Goal: Entertainment & Leisure: Consume media (video, audio)

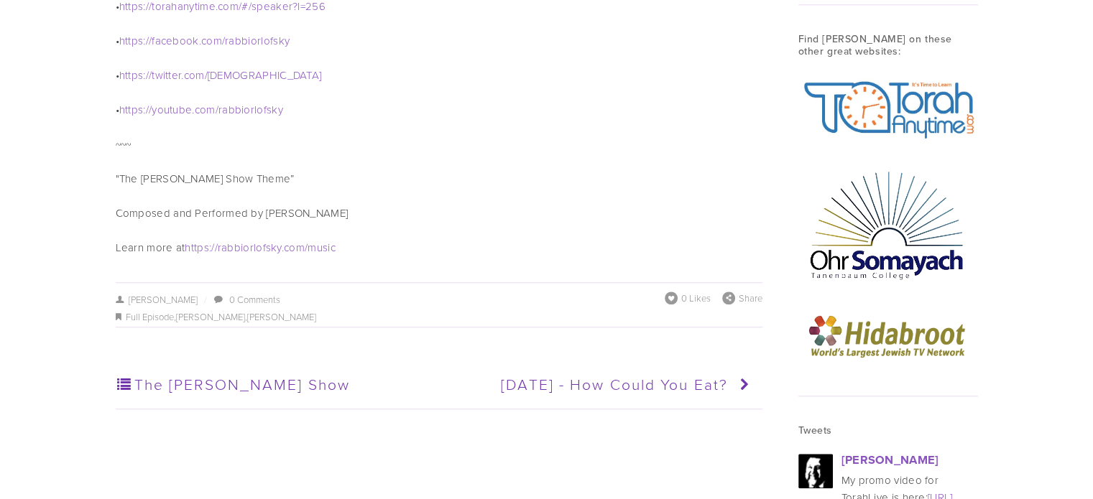
scroll to position [1437, 0]
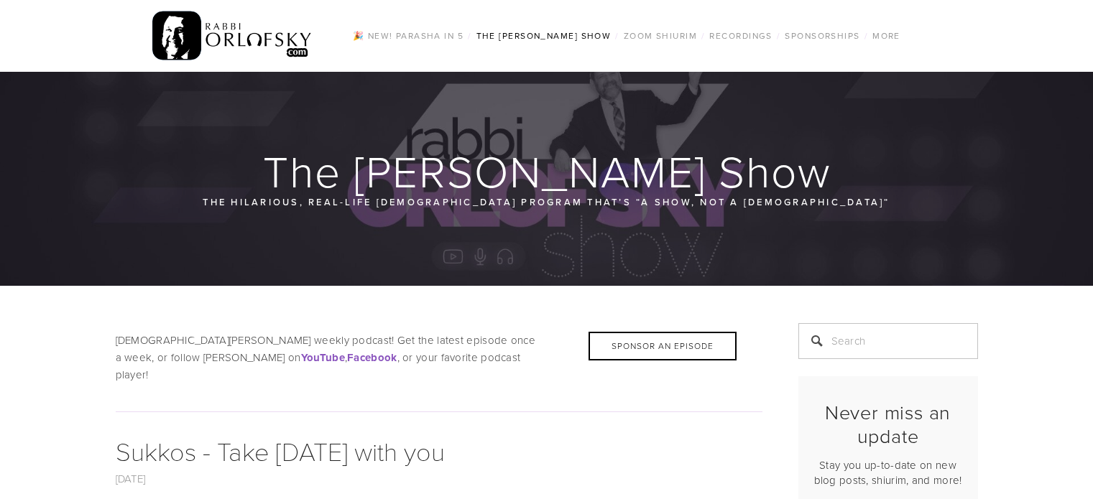
scroll to position [682, 0]
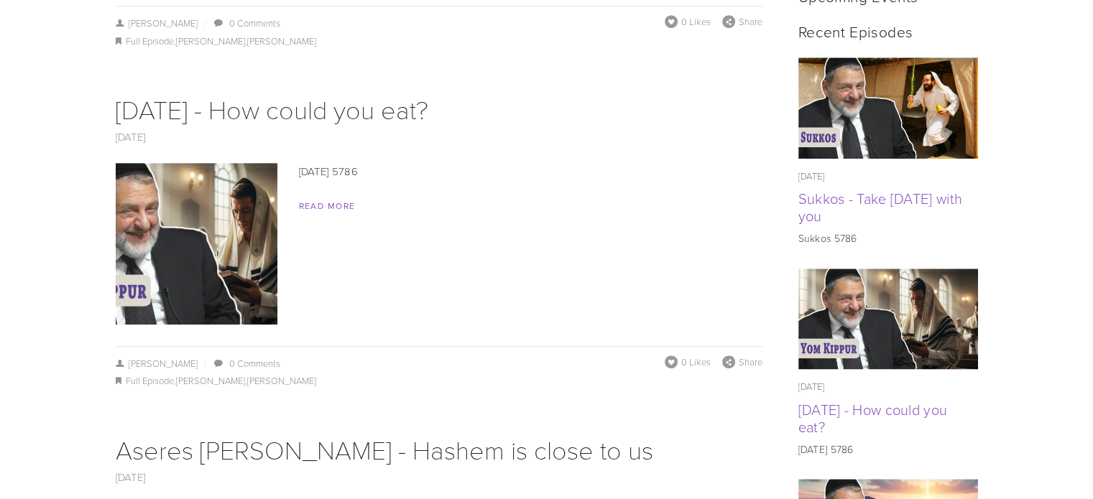
click at [227, 206] on img at bounding box center [195, 244] width 287 height 162
click at [149, 47] on link "Full Episode" at bounding box center [150, 40] width 48 height 13
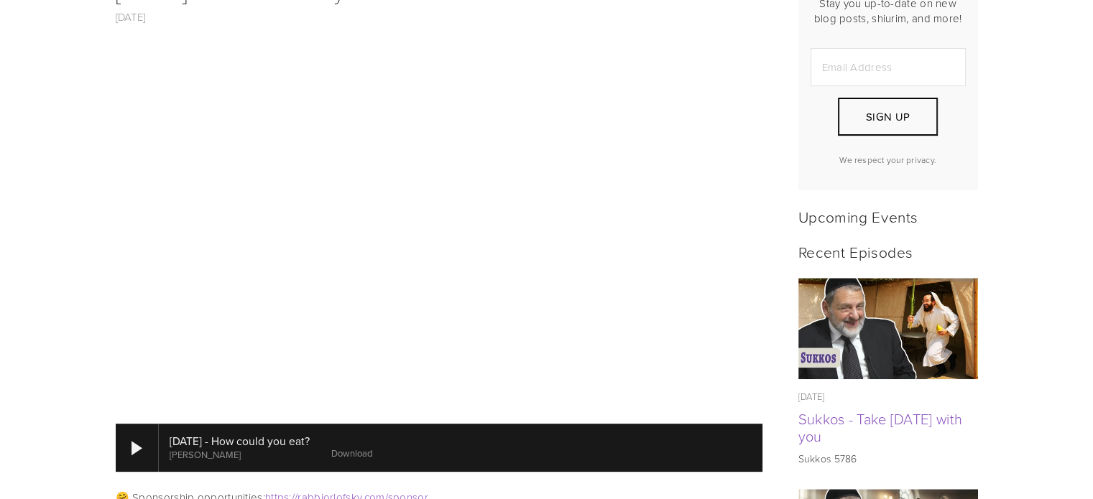
scroll to position [460, 0]
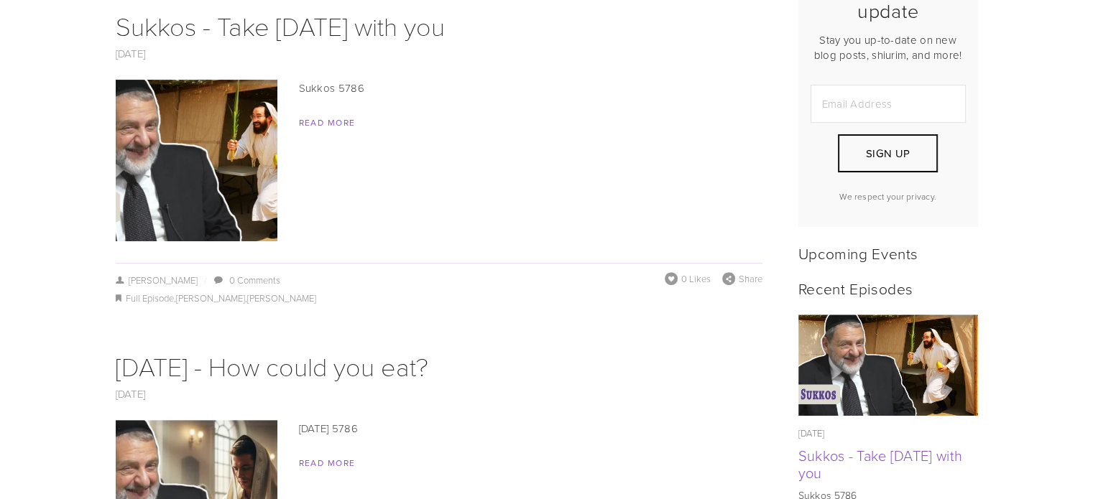
scroll to position [447, 0]
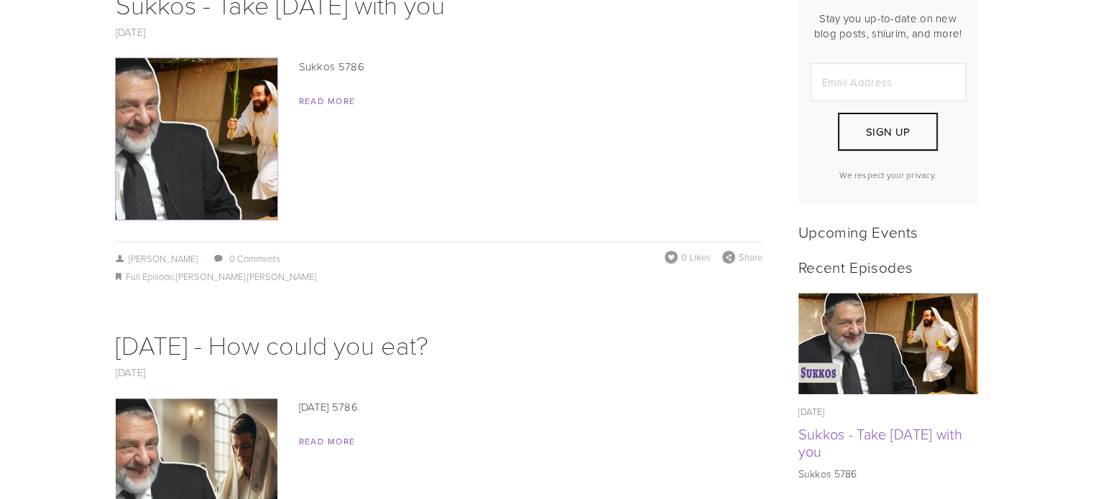
click at [240, 95] on img at bounding box center [195, 139] width 287 height 162
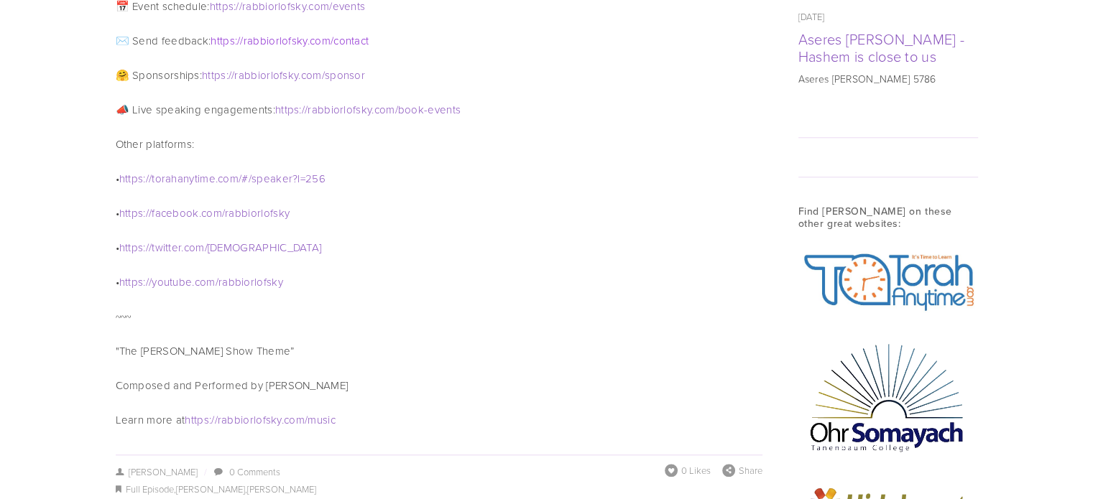
scroll to position [1264, 0]
click at [235, 274] on span "rabbiorlofsky" at bounding box center [250, 281] width 65 height 15
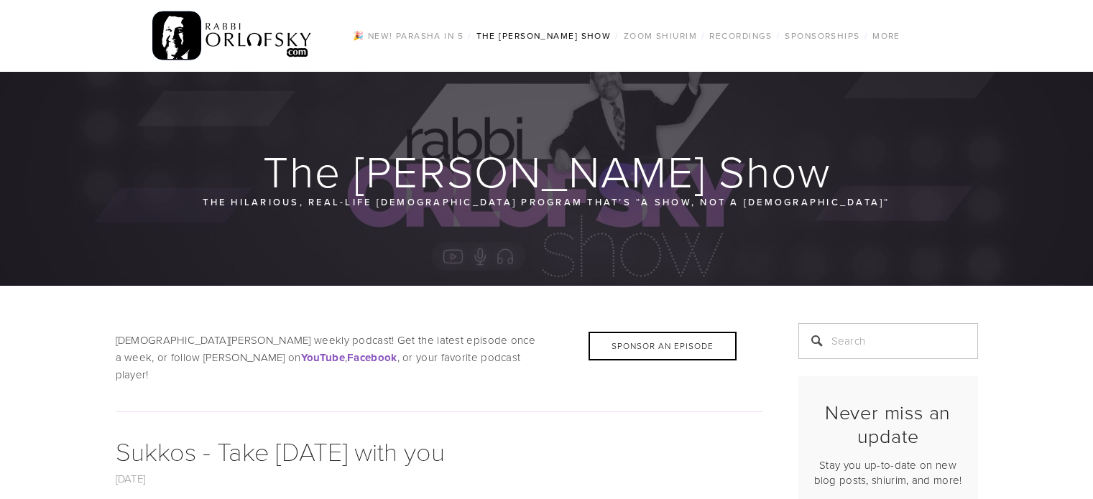
scroll to position [102, 0]
